Goal: Transaction & Acquisition: Purchase product/service

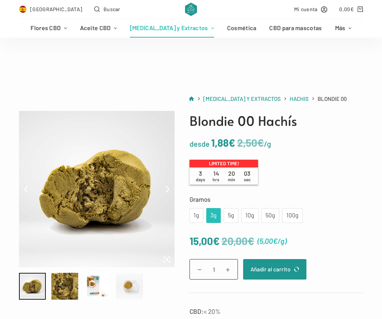
scroll to position [93, 0]
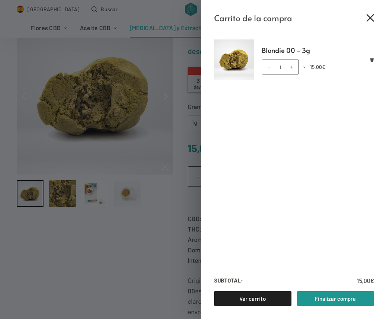
click at [372, 18] on icon "Cerrar el cajón del carrito" at bounding box center [370, 17] width 7 height 7
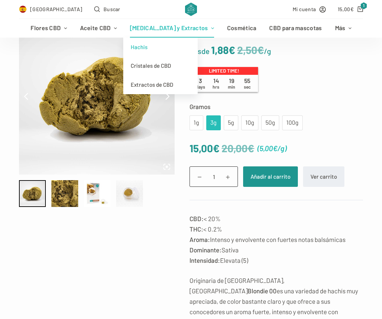
click at [155, 30] on link "Hachís y Extractos" at bounding box center [171, 28] width 97 height 19
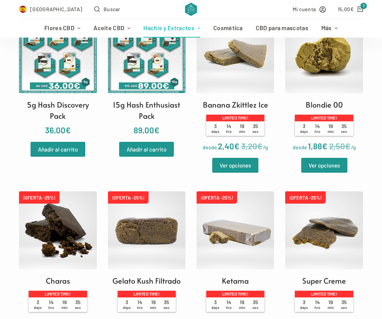
scroll to position [250, 0]
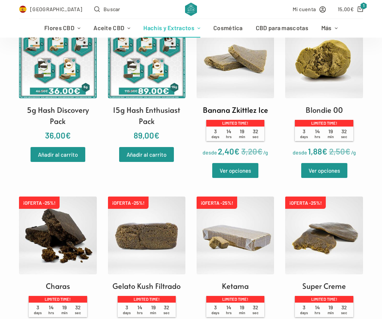
click at [251, 78] on img at bounding box center [234, 58] width 77 height 77
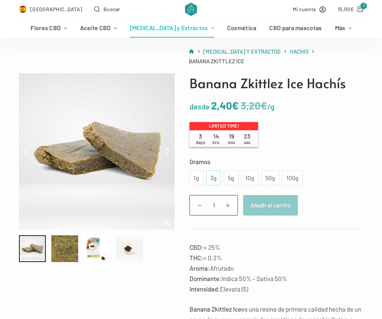
scroll to position [178, 0]
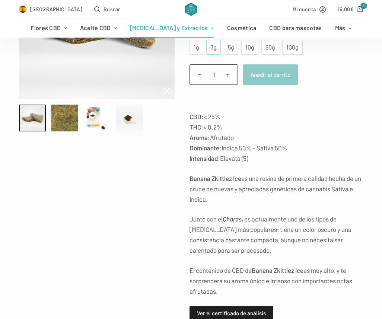
click at [211, 174] on strong "Banana Zkittlez Ice" at bounding box center [215, 177] width 52 height 7
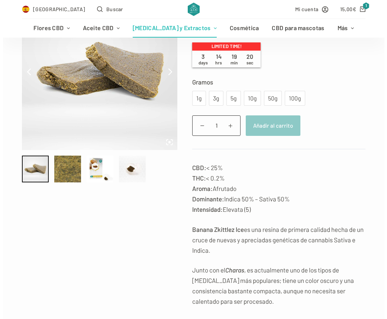
scroll to position [124, 0]
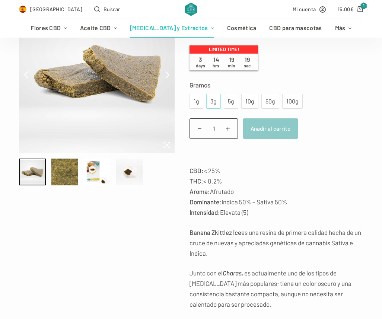
click at [215, 94] on div "3g" at bounding box center [213, 101] width 15 height 15
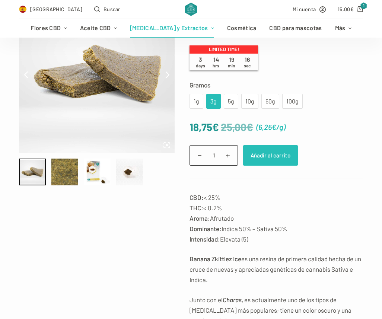
click at [278, 148] on button "Añadir al carrito" at bounding box center [270, 155] width 55 height 20
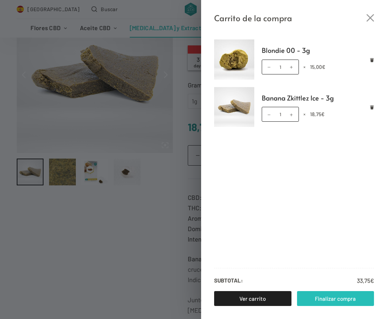
click at [337, 297] on link "Finalizar compra" at bounding box center [335, 298] width 77 height 15
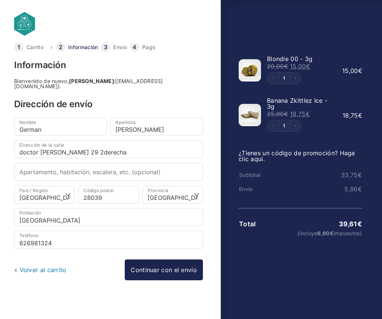
select select "M"
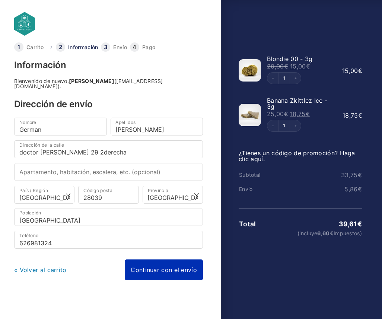
click at [180, 273] on link "Continuar con el envío" at bounding box center [164, 269] width 78 height 21
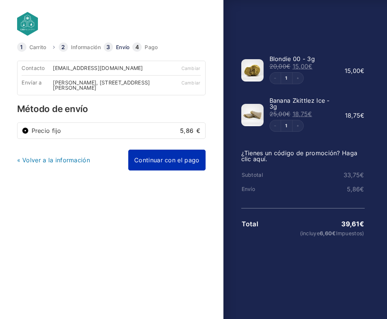
click at [194, 170] on link "Continuar con el pago" at bounding box center [166, 160] width 77 height 21
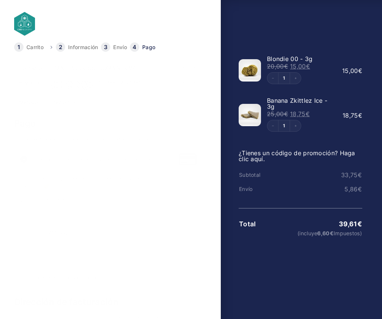
scroll to position [1, 0]
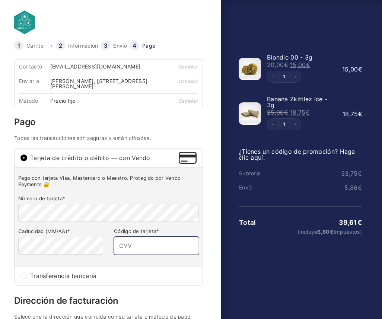
click at [141, 253] on input "Código de tarjeta *" at bounding box center [156, 246] width 85 height 18
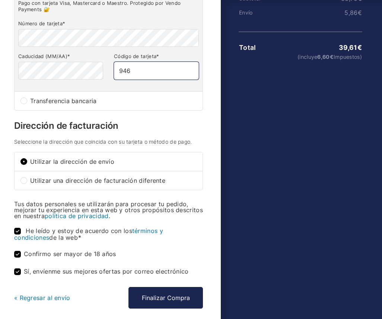
scroll to position [177, 0]
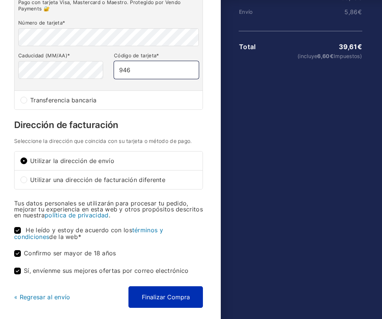
type input "946"
click at [193, 298] on button "Finalizar Compra" at bounding box center [165, 297] width 74 height 22
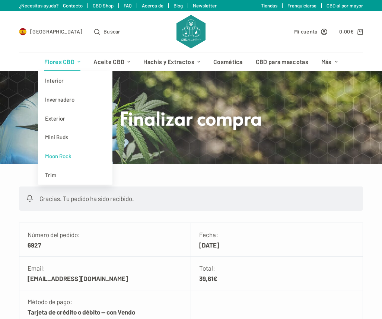
click at [62, 154] on link "Moon Rock" at bounding box center [75, 156] width 74 height 19
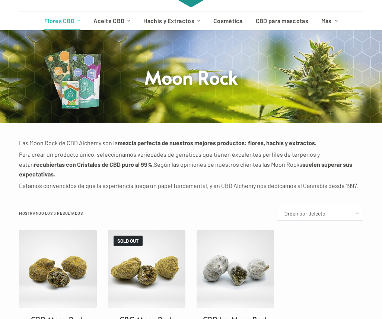
scroll to position [2, 0]
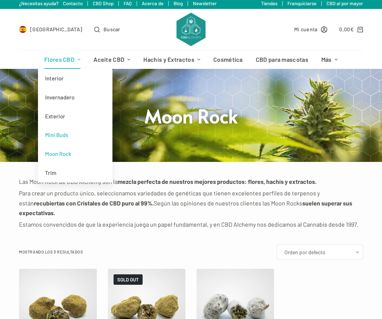
click at [54, 135] on link "Mini Buds" at bounding box center [75, 134] width 74 height 19
click at [54, 168] on link "Trim" at bounding box center [75, 172] width 74 height 19
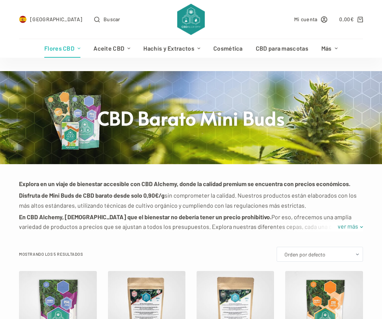
scroll to position [304, 0]
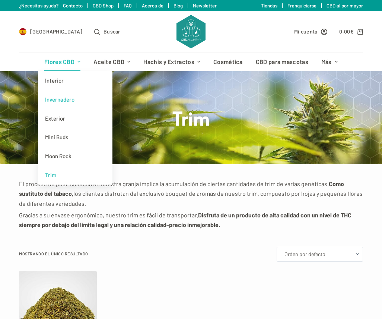
click at [56, 100] on link "Invernadero" at bounding box center [75, 99] width 74 height 19
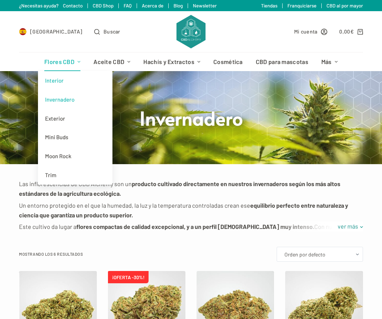
click at [66, 80] on link "Interior" at bounding box center [75, 80] width 74 height 19
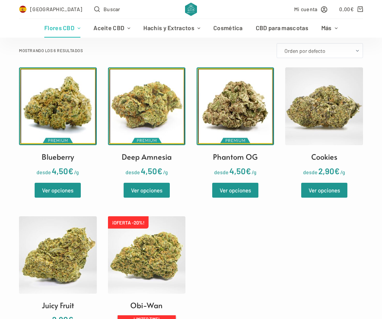
scroll to position [205, 0]
